Goal: Transaction & Acquisition: Purchase product/service

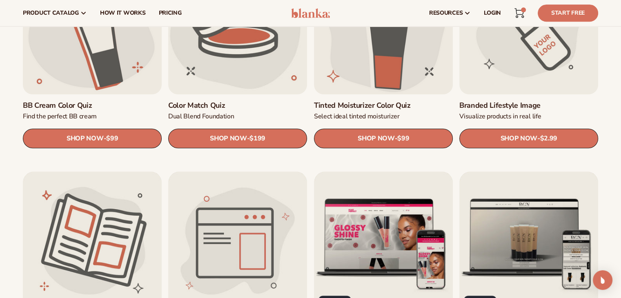
scroll to position [760, 0]
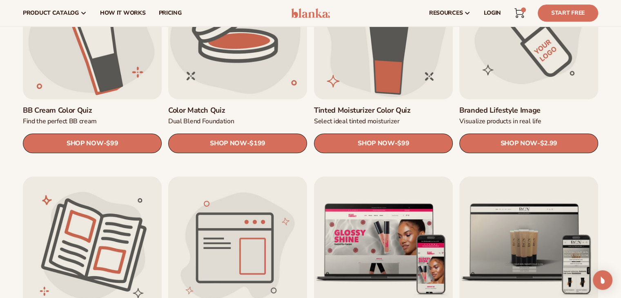
click at [512, 115] on link "Branded Lifestyle Image" at bounding box center [529, 110] width 139 height 9
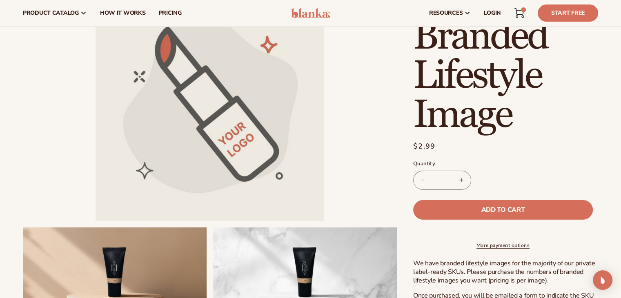
scroll to position [47, 0]
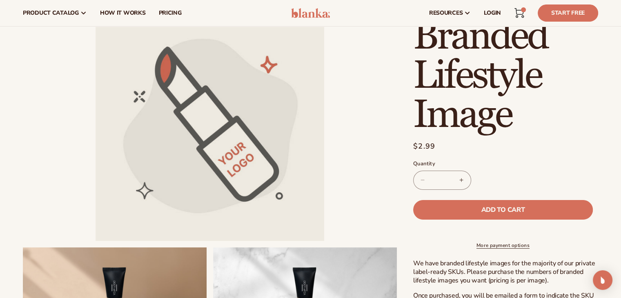
click at [450, 175] on input "*" at bounding box center [442, 180] width 20 height 19
click at [496, 182] on div "Decrease quantity for Branded Lifestyle Image *** Increase quantity for Branded…" at bounding box center [503, 180] width 180 height 19
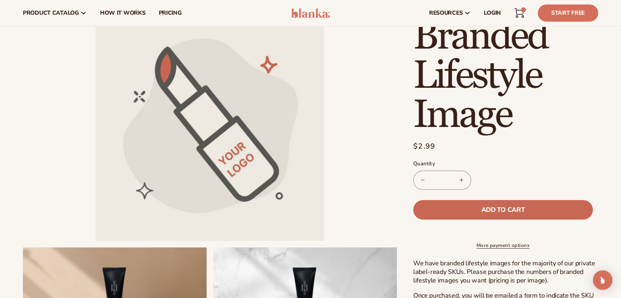
click at [507, 208] on span "Add to cart" at bounding box center [503, 210] width 43 height 7
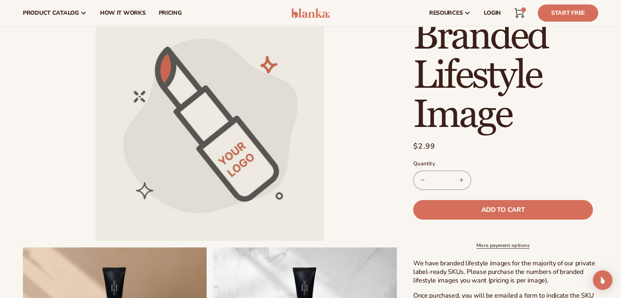
type input "*"
click at [521, 11] on icon at bounding box center [520, 13] width 10 height 10
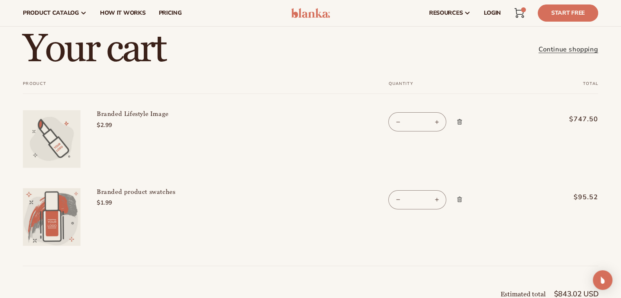
scroll to position [24, 0]
click at [464, 126] on link "Remove Branded Lifestyle Image" at bounding box center [460, 122] width 14 height 23
